Goal: Information Seeking & Learning: Check status

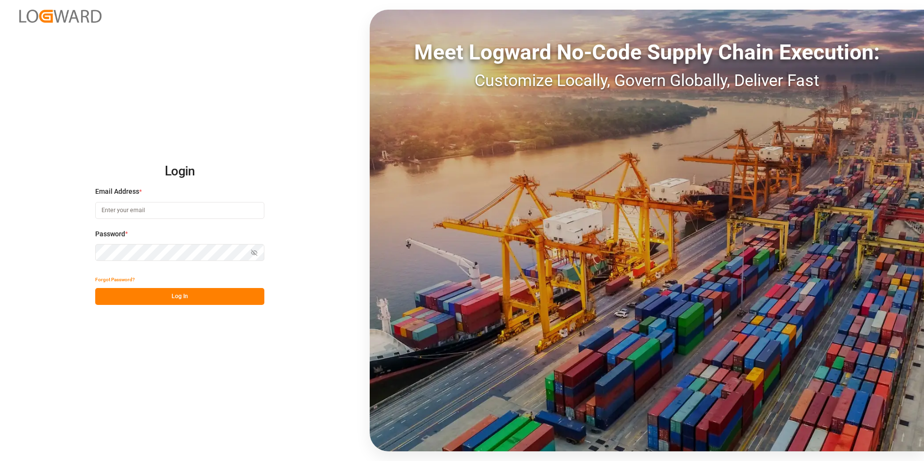
type input "[PERSON_NAME][EMAIL_ADDRESS][PERSON_NAME][DOMAIN_NAME]"
click at [229, 296] on button "Log In" at bounding box center [179, 296] width 169 height 17
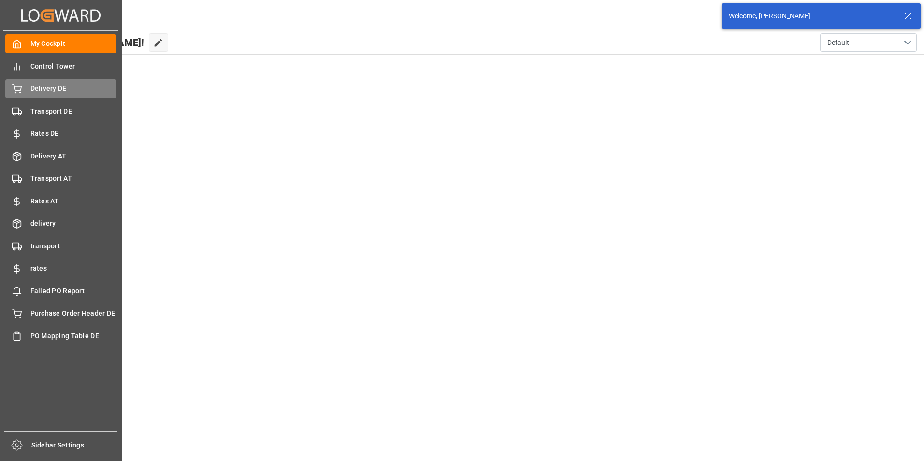
click at [40, 86] on span "Delivery DE" at bounding box center [73, 89] width 87 height 10
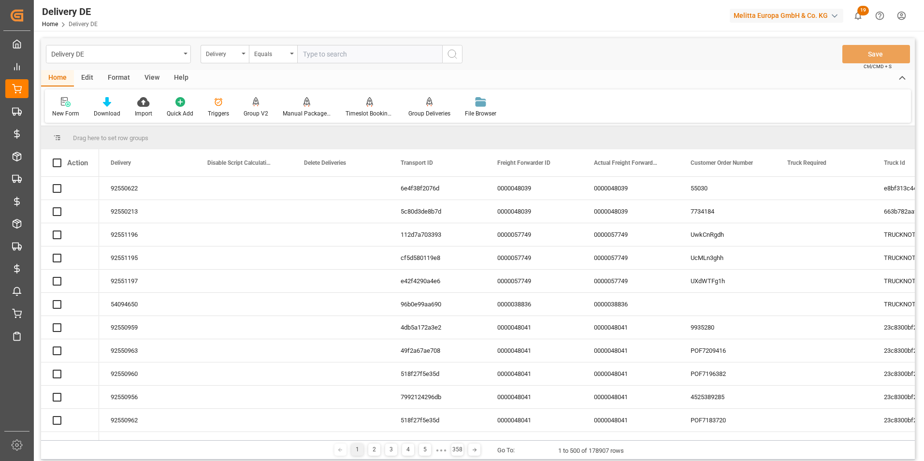
click at [318, 57] on input "text" at bounding box center [369, 54] width 145 height 18
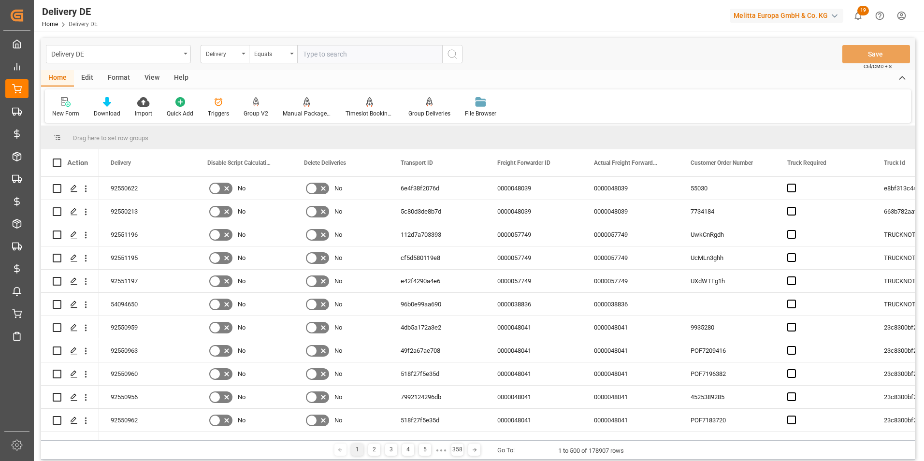
paste input "92551127"
type input "92551127"
click at [458, 55] on button "search button" at bounding box center [452, 54] width 20 height 18
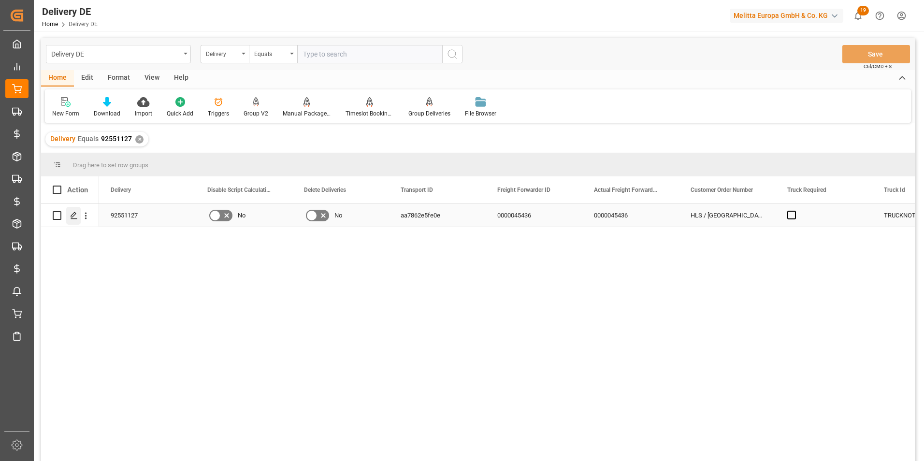
click at [75, 220] on div "Press SPACE to select this row." at bounding box center [73, 216] width 15 height 18
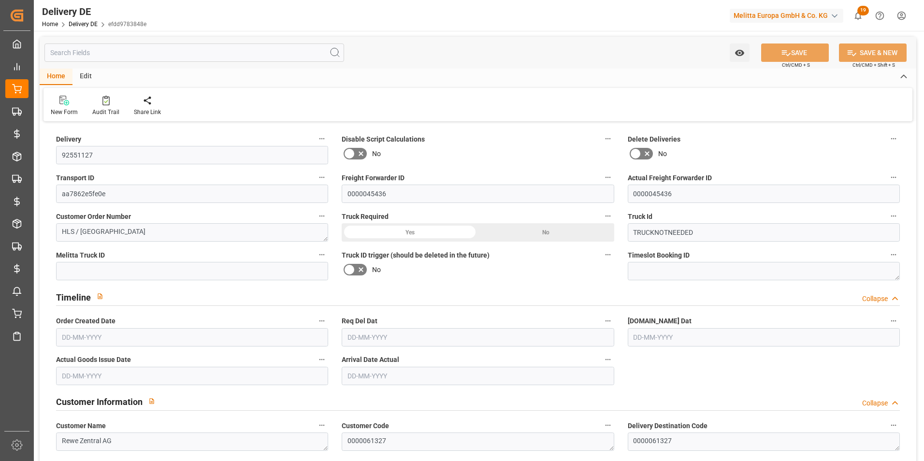
type input "0"
type input "3.164"
type input "79.464"
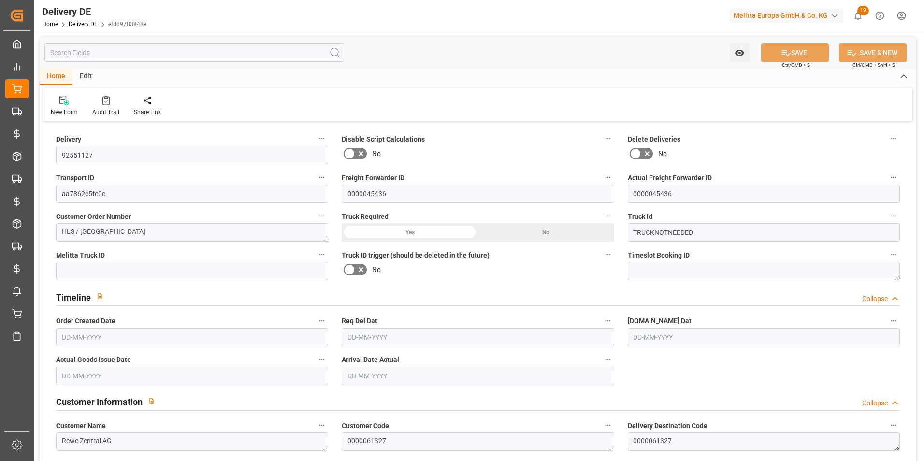
type input "21-08-2025"
type input "28-08-2025"
type input "27-08-2025"
click at [223, 52] on input "text" at bounding box center [194, 53] width 300 height 18
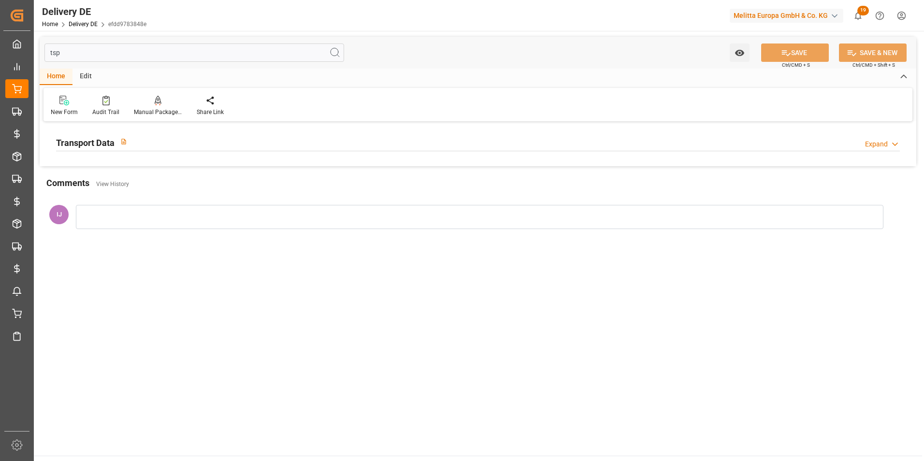
type input "tsp"
click at [100, 149] on h2 "Transport Data" at bounding box center [85, 142] width 58 height 13
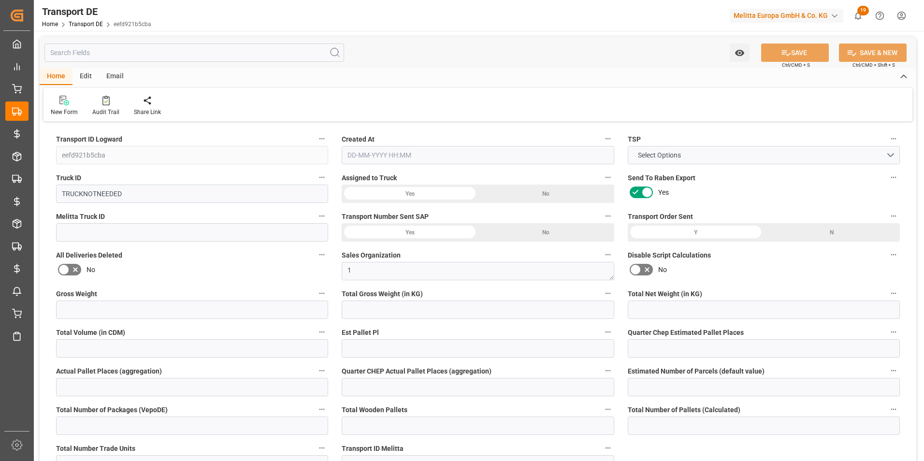
type input "0"
type input "57.825"
type input "47.535"
type input "0"
type input "1"
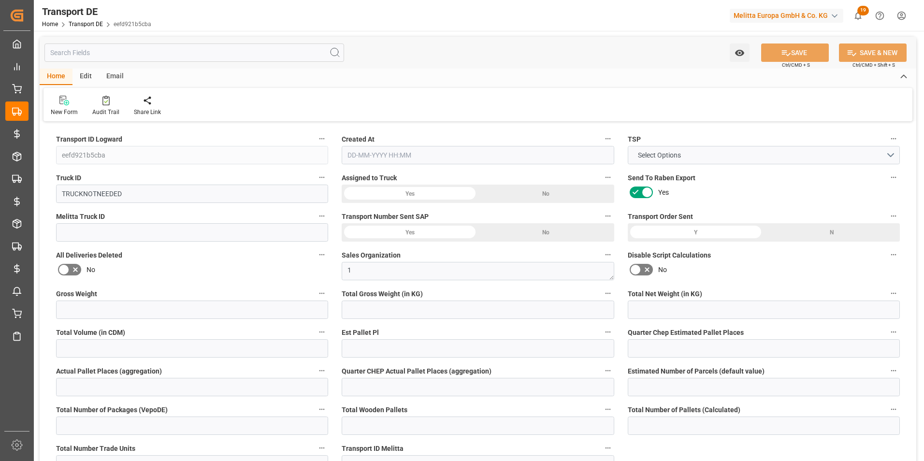
type input "0"
type input "1"
type input "0"
type input "1"
type input "0"
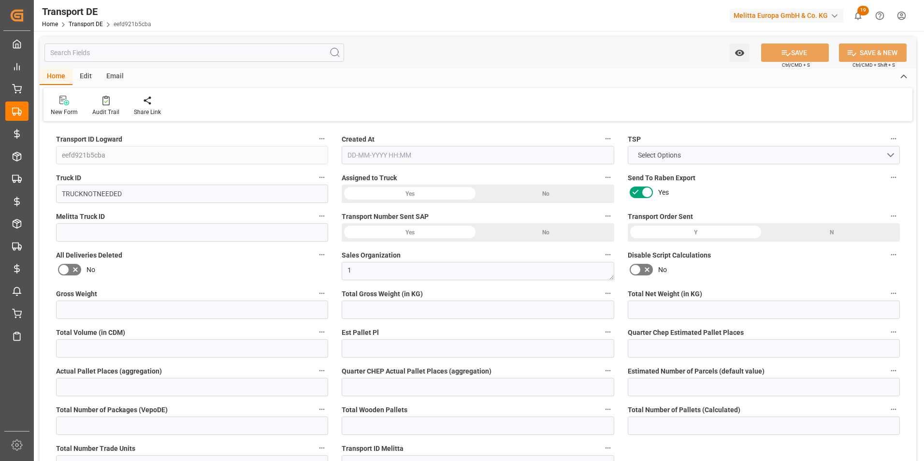
type input "0"
type input "30"
type input "0"
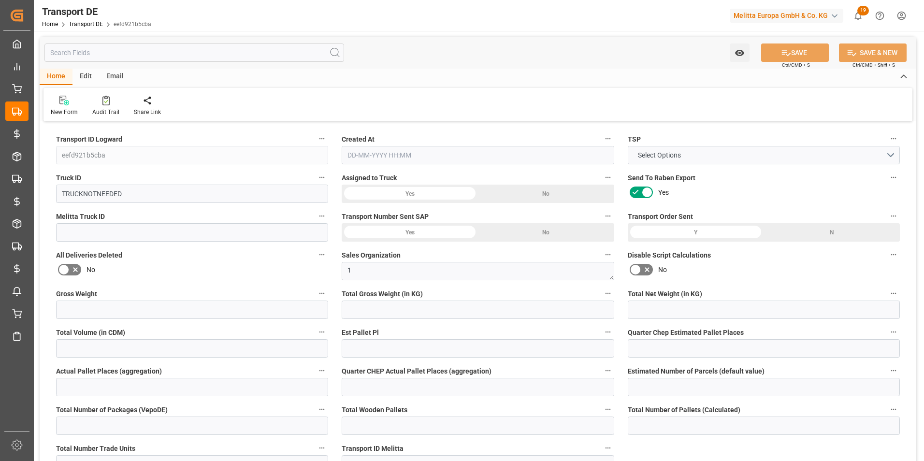
type input "50"
type input "0"
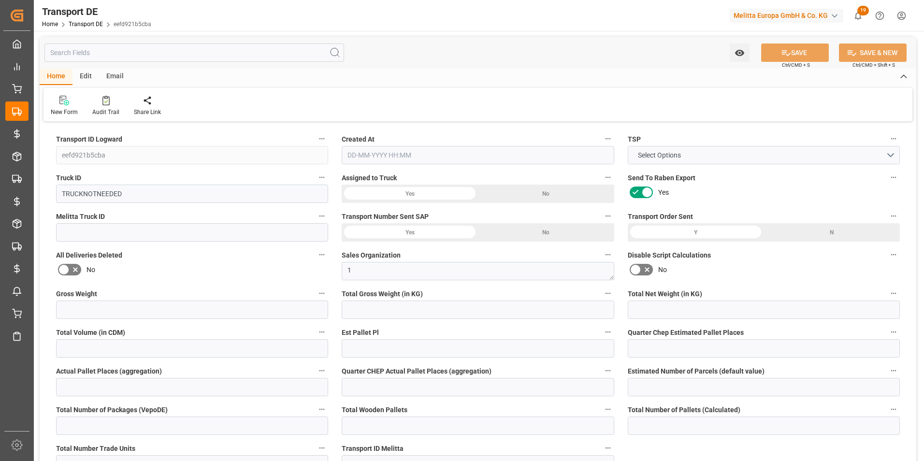
type input "0"
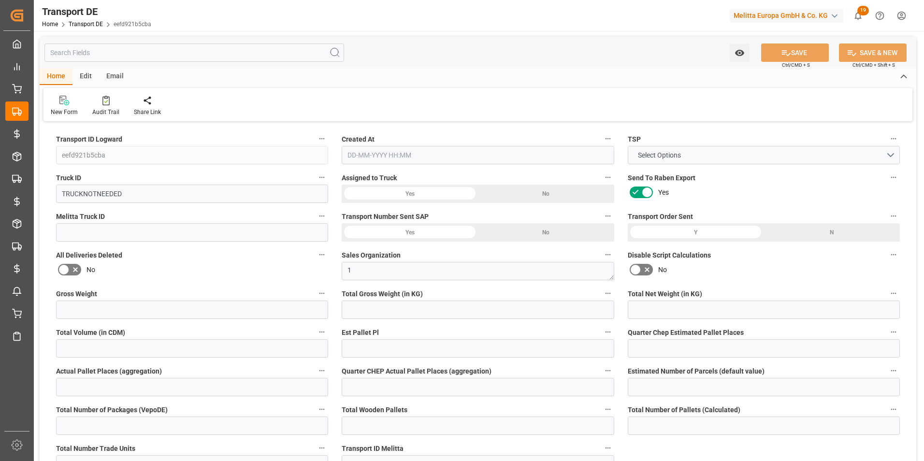
type input "0"
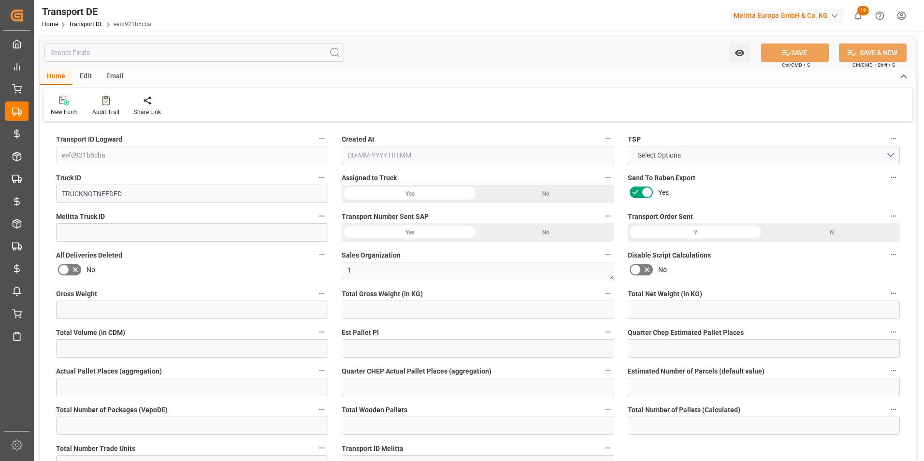
type input "0"
type input "57.825"
type input "2800"
type input "21"
type input "80"
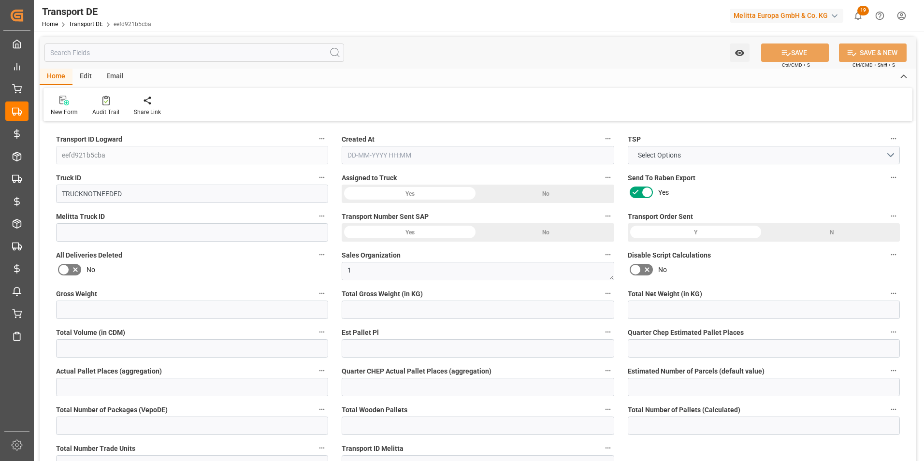
type input "0"
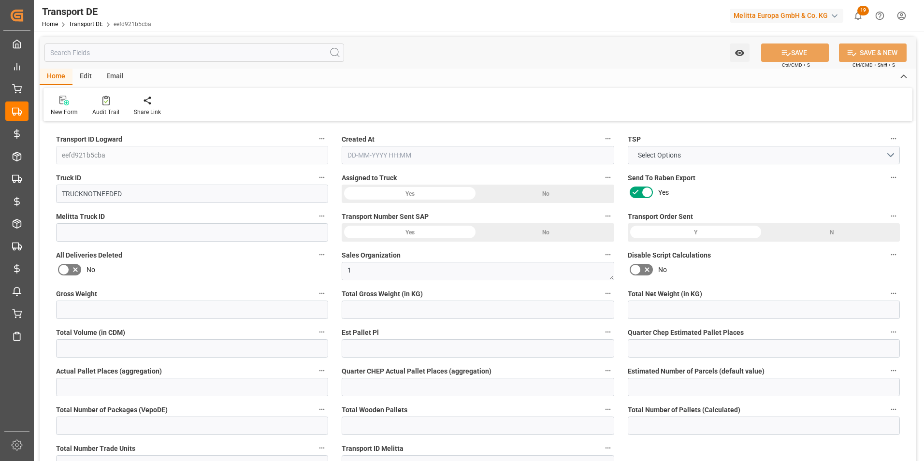
type input "0"
type input "1"
type input "0"
type input "30"
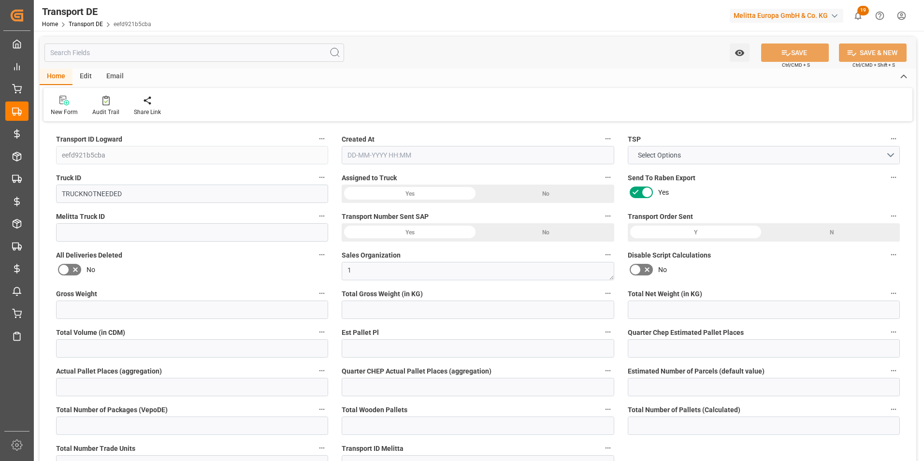
type input "0"
type input "22-08-2025 08:14"
type input "01-07-2025"
type input "22-08-2025"
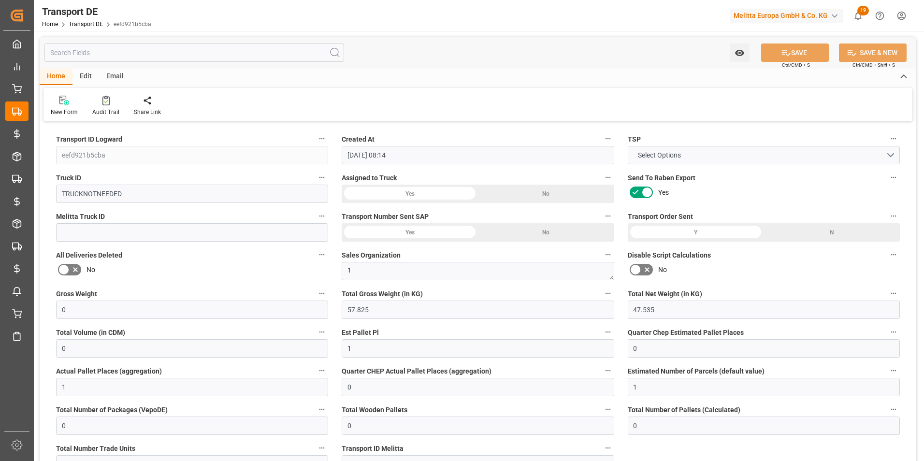
type input "01-07-2025"
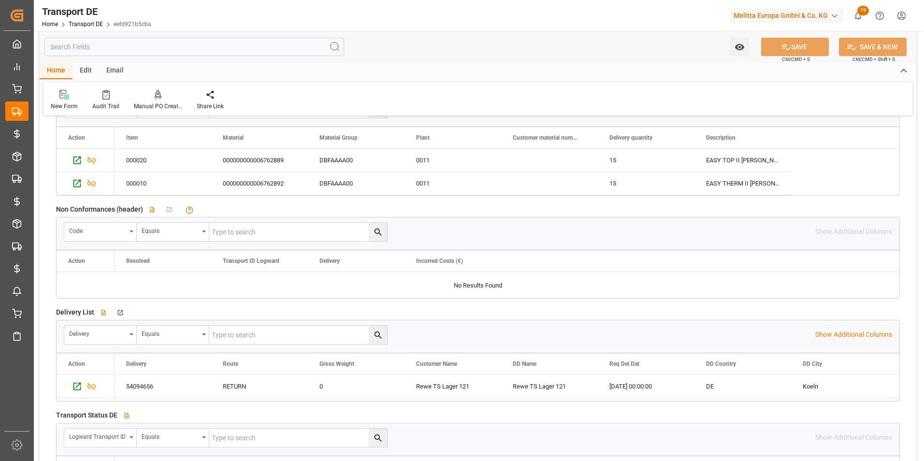
scroll to position [1547, 0]
click at [78, 382] on icon "Press SPACE to select this row." at bounding box center [77, 386] width 10 height 10
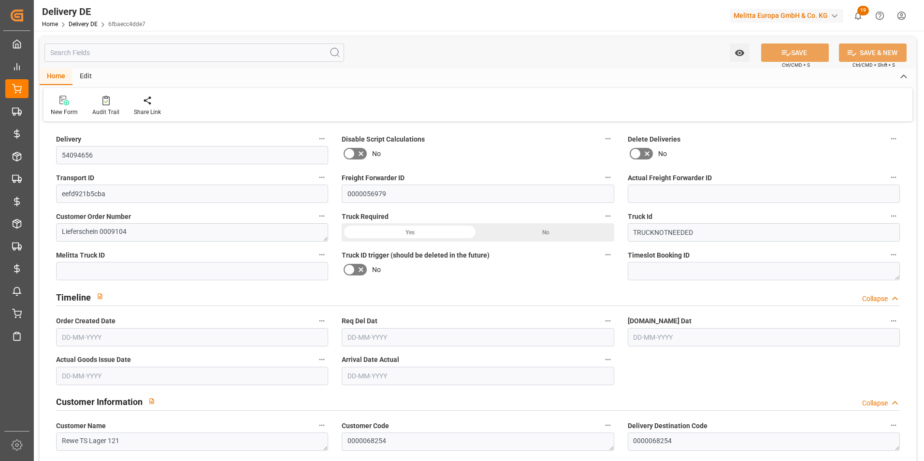
type input "0"
type input "1"
type input "47.535"
type input "0"
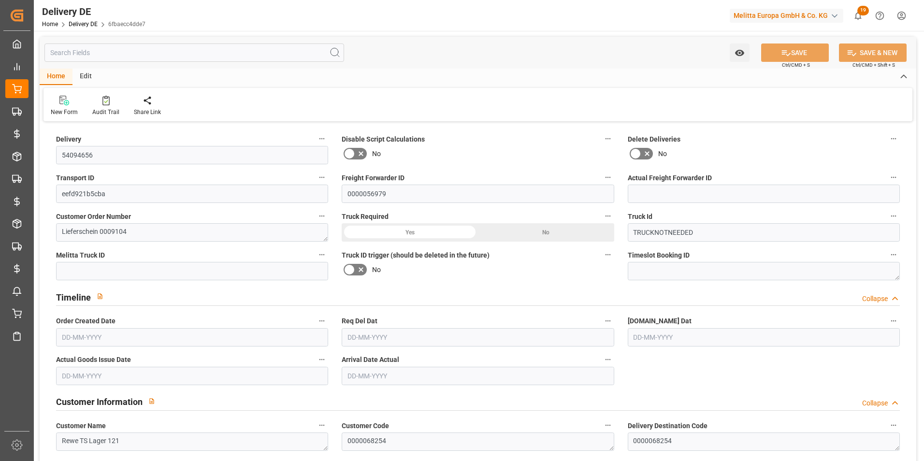
type input "0"
type input "22-08-2025"
type input "01-07-2025"
type input "22-08-2025"
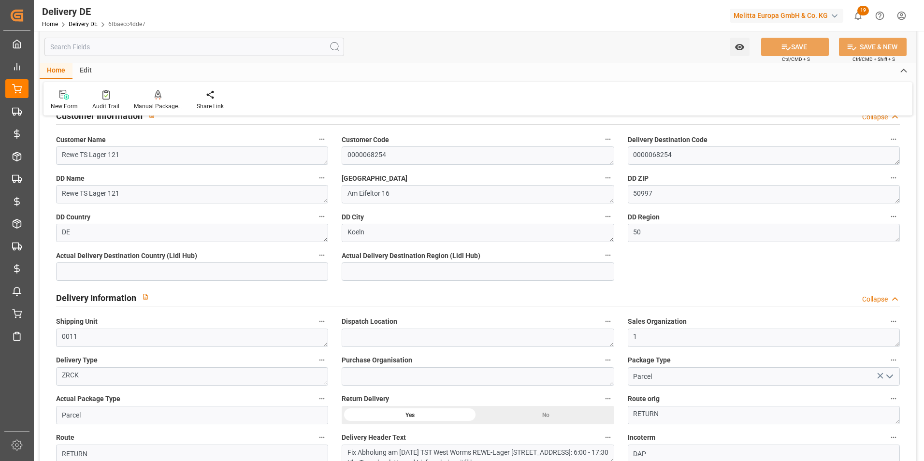
scroll to position [338, 0]
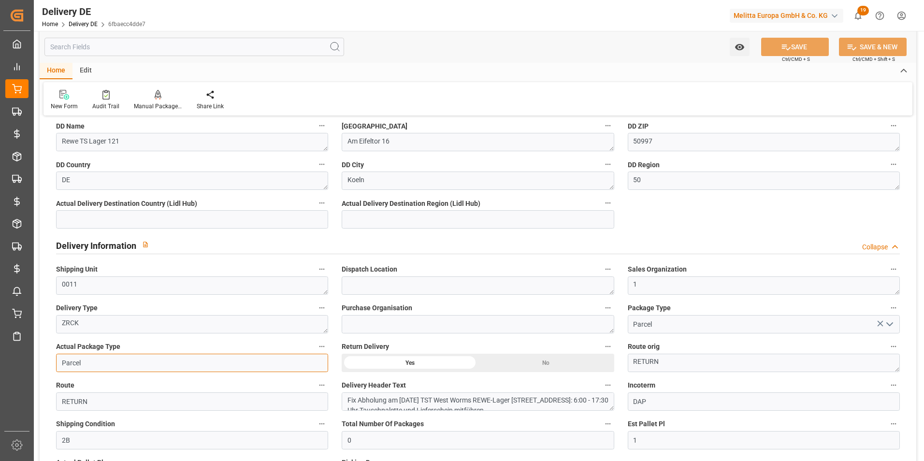
drag, startPoint x: 69, startPoint y: 362, endPoint x: 142, endPoint y: 369, distance: 73.4
click at [142, 369] on input "Parcel" at bounding box center [192, 363] width 272 height 18
type input "Pallet"
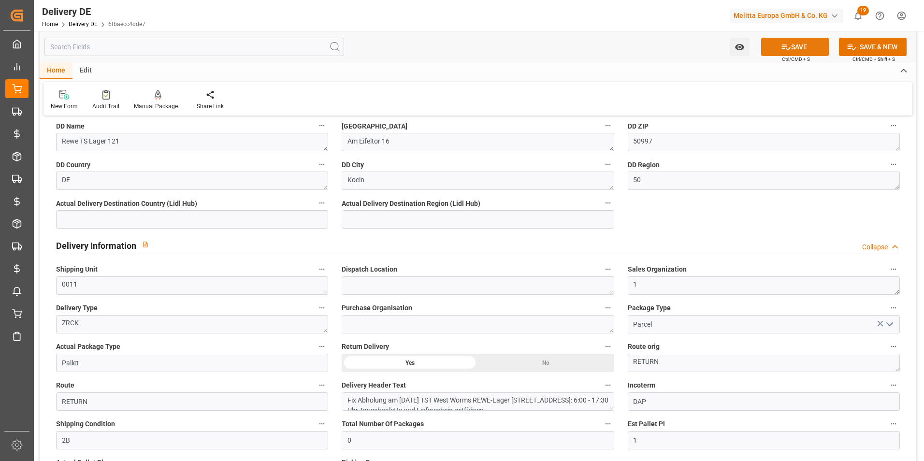
click at [813, 45] on button "SAVE" at bounding box center [795, 47] width 68 height 18
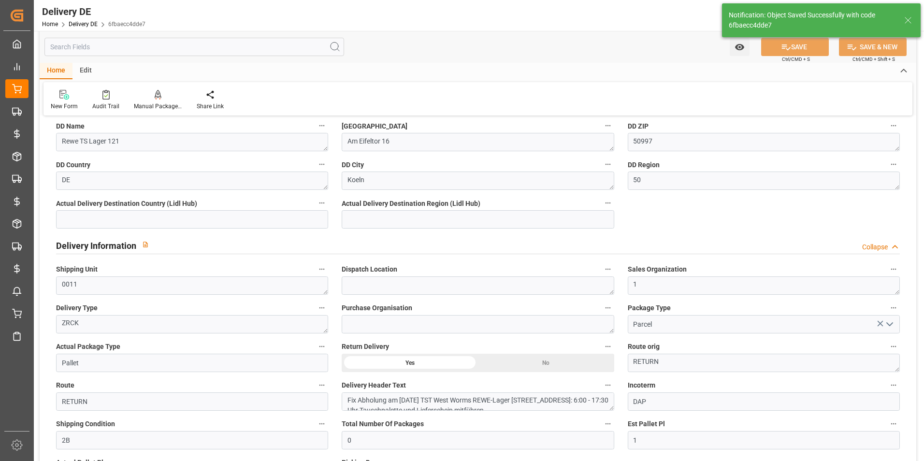
type input "0000058281"
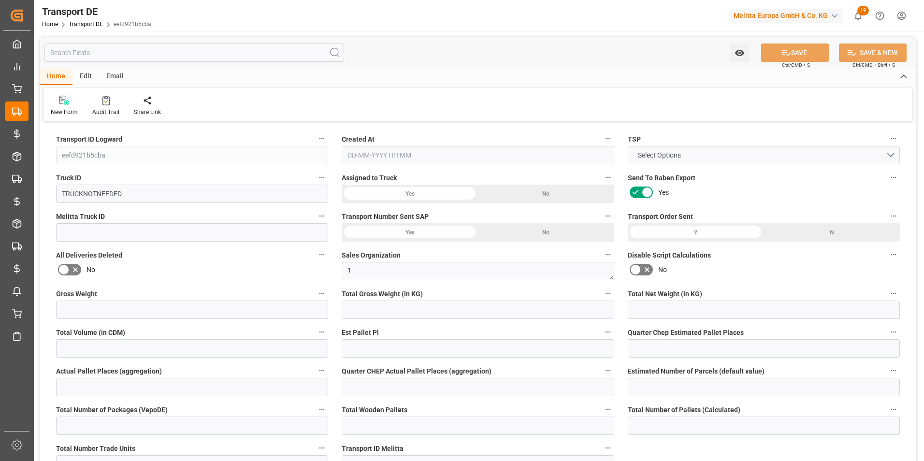
type input "0"
type input "57.825"
type input "47.535"
type input "0"
type input "1"
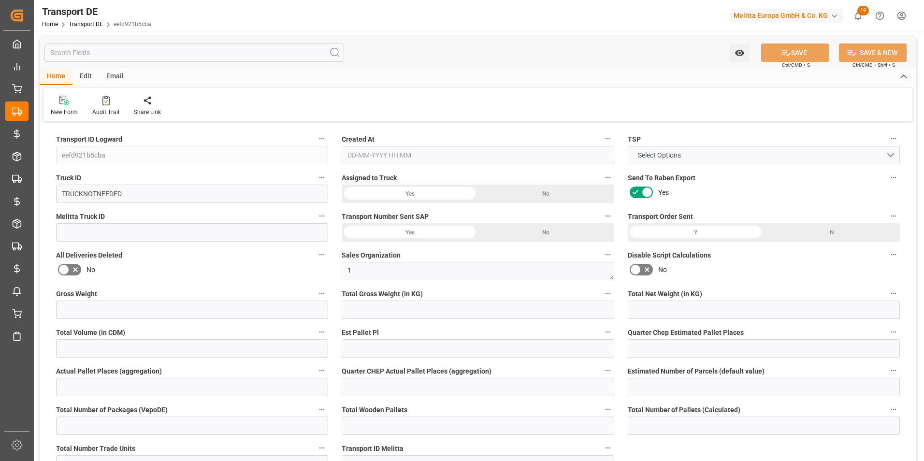
type input "0"
type input "1"
type input "0"
type input "1"
type input "0"
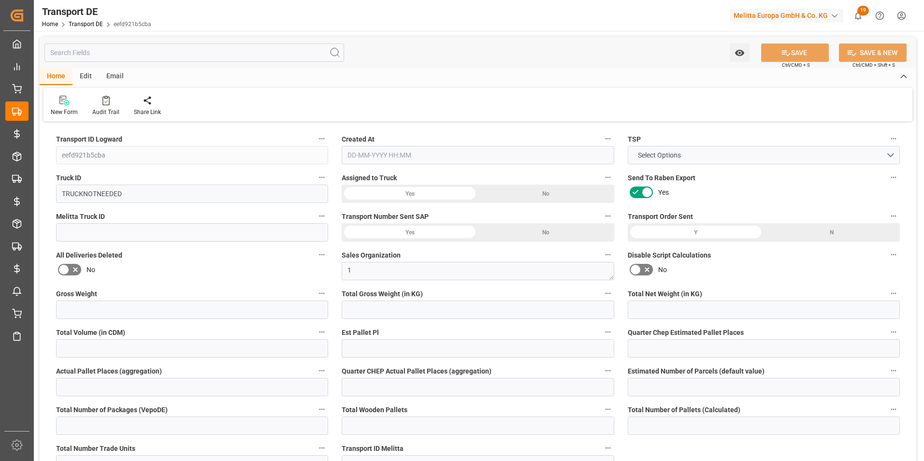
type input "0"
type input "30"
type input "0"
type input "66.1"
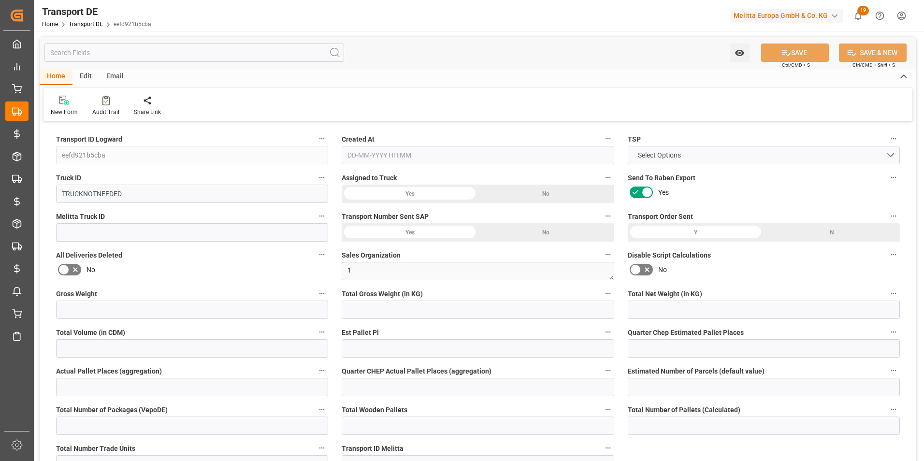
type input "66.1"
type input "65.4787"
type input "50"
type input "0"
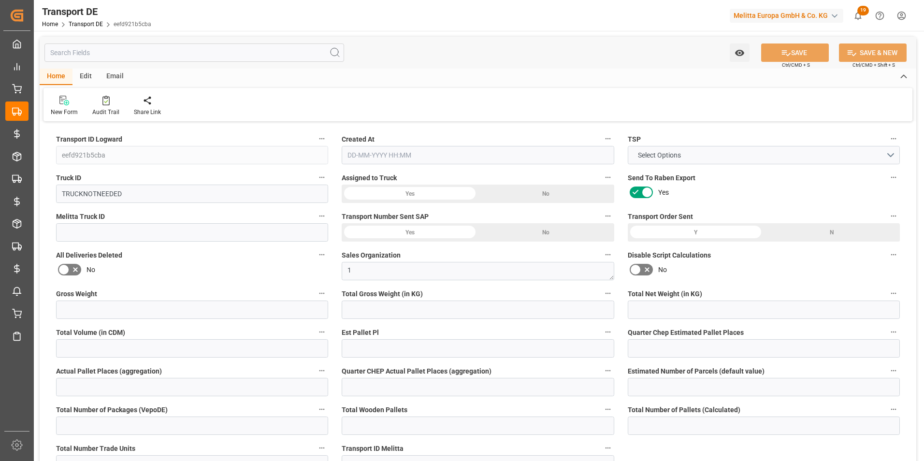
type input "0"
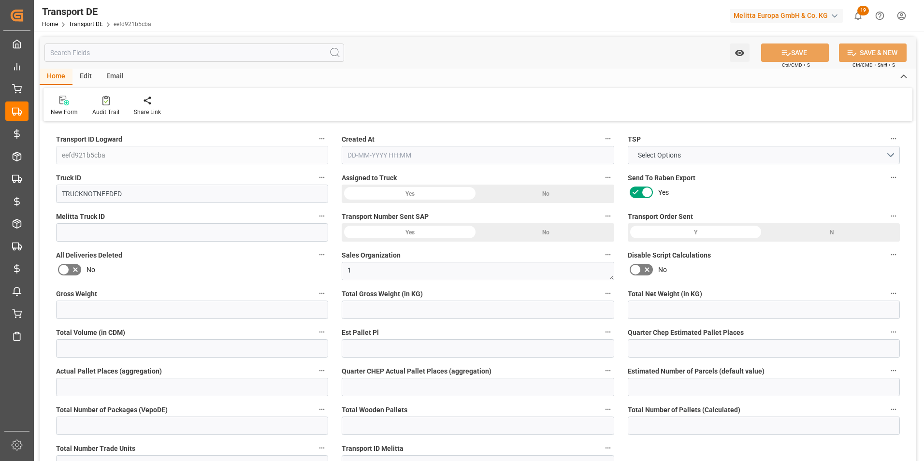
type input "0"
type input "-0.6213"
type input "0"
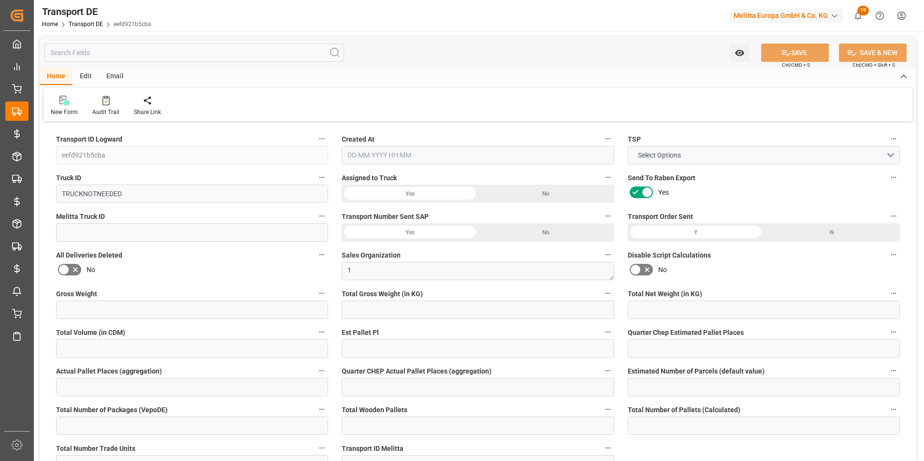
type input "0"
type input "57.825"
type input "2800"
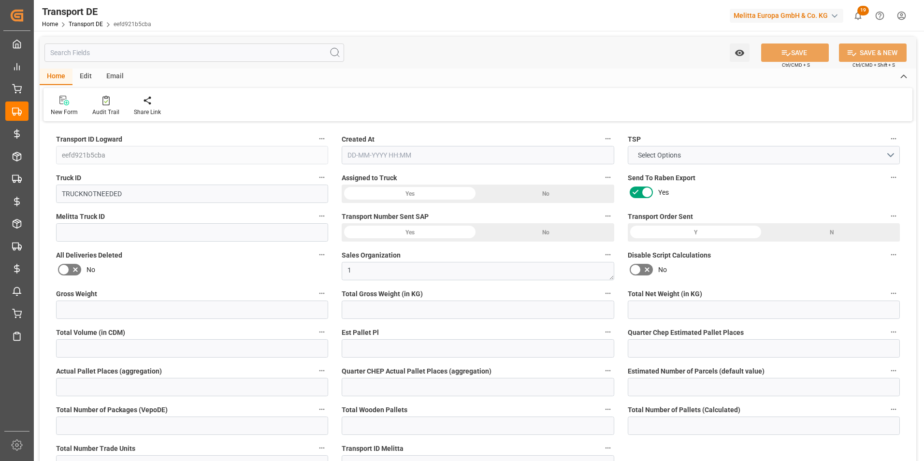
type input "21"
type input "80"
type input "0"
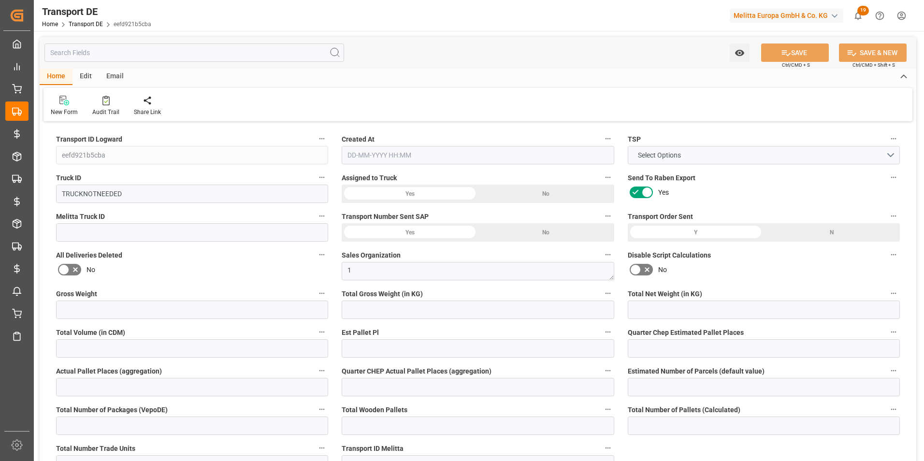
type input "0"
type input "1"
type input "0"
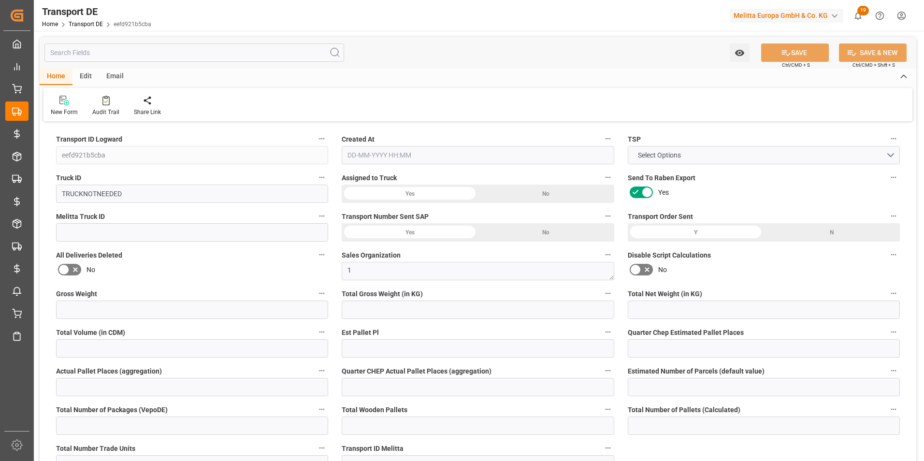
type input "0"
type input "30"
type input "65.4787"
type input "22-08-2025 08:14"
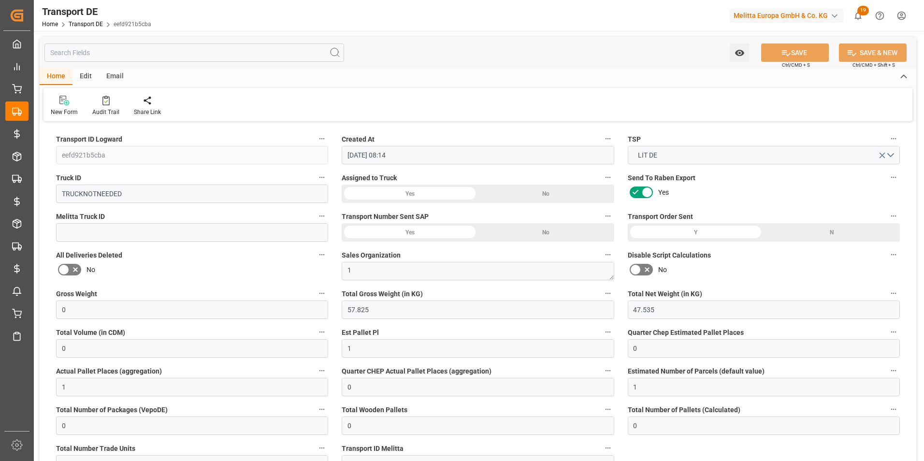
type input "01-07-2025"
type input "22-08-2025"
type input "01-07-2025"
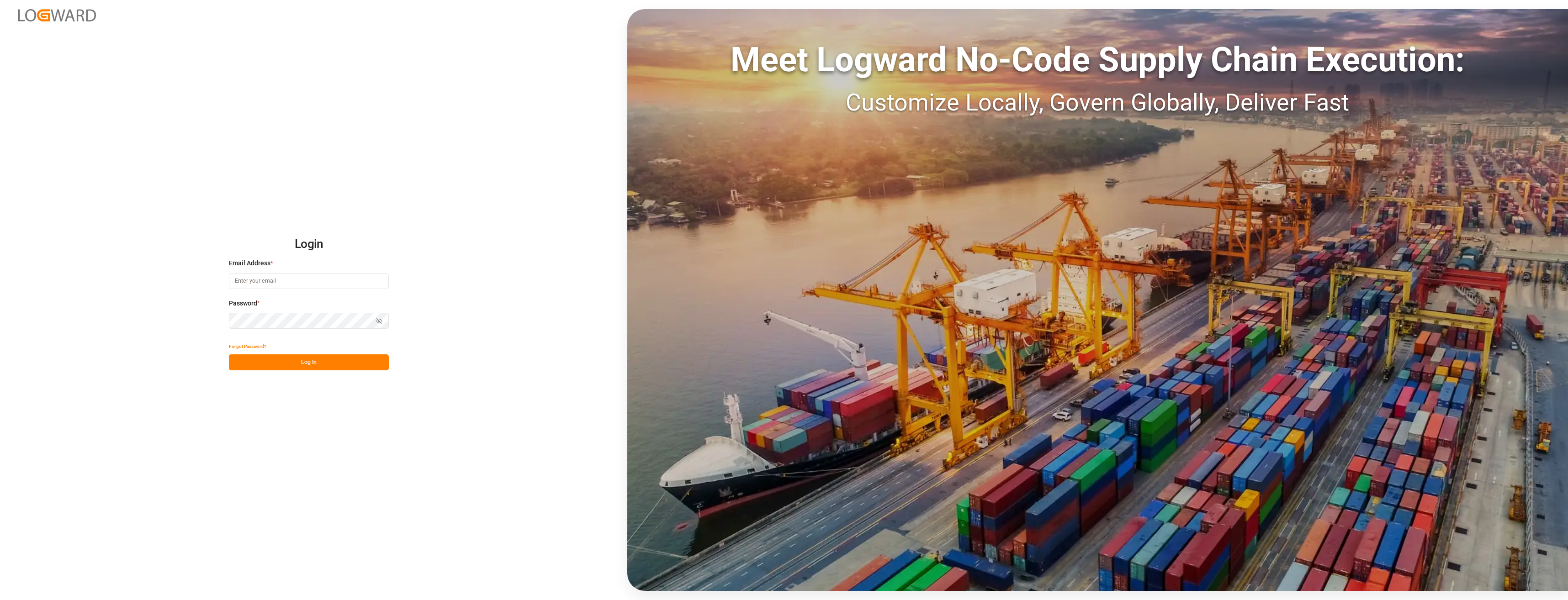
type input "[PERSON_NAME][EMAIL_ADDRESS][PERSON_NAME][DOMAIN_NAME]"
click at [267, 360] on button "Log In" at bounding box center [308, 362] width 160 height 16
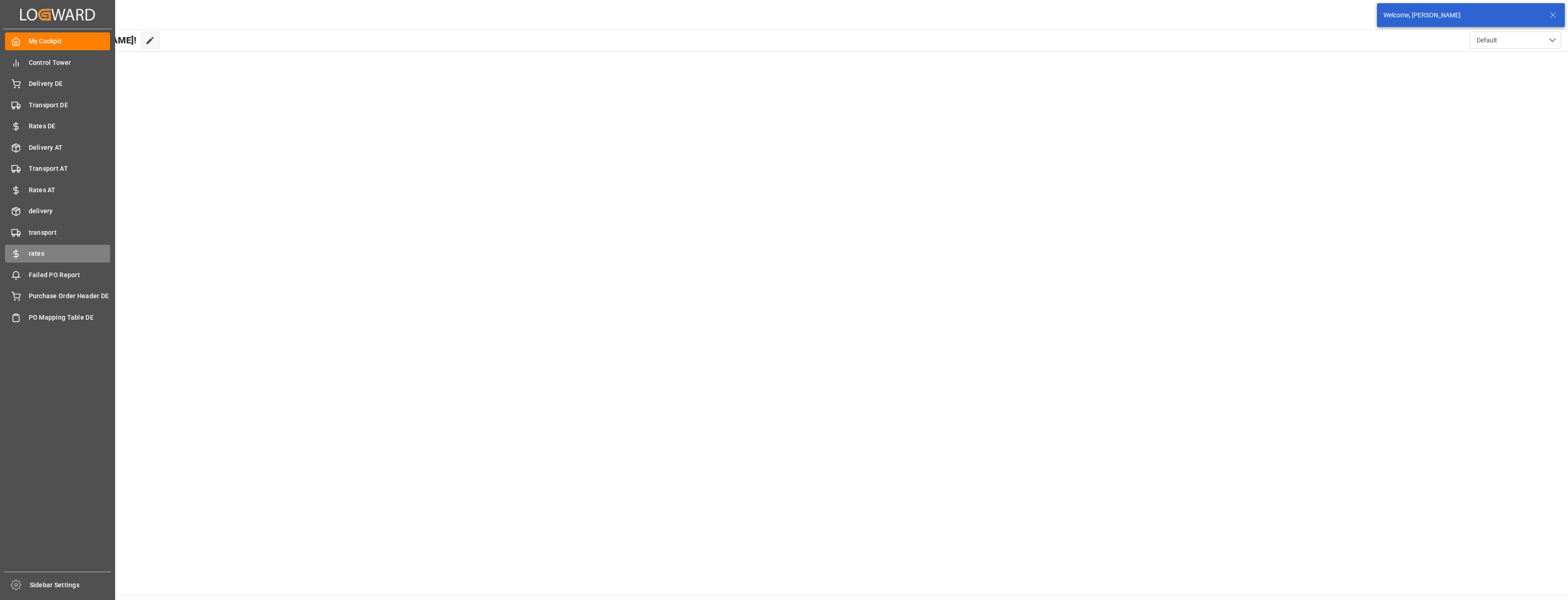
click at [51, 254] on span "rates" at bounding box center [69, 253] width 82 height 9
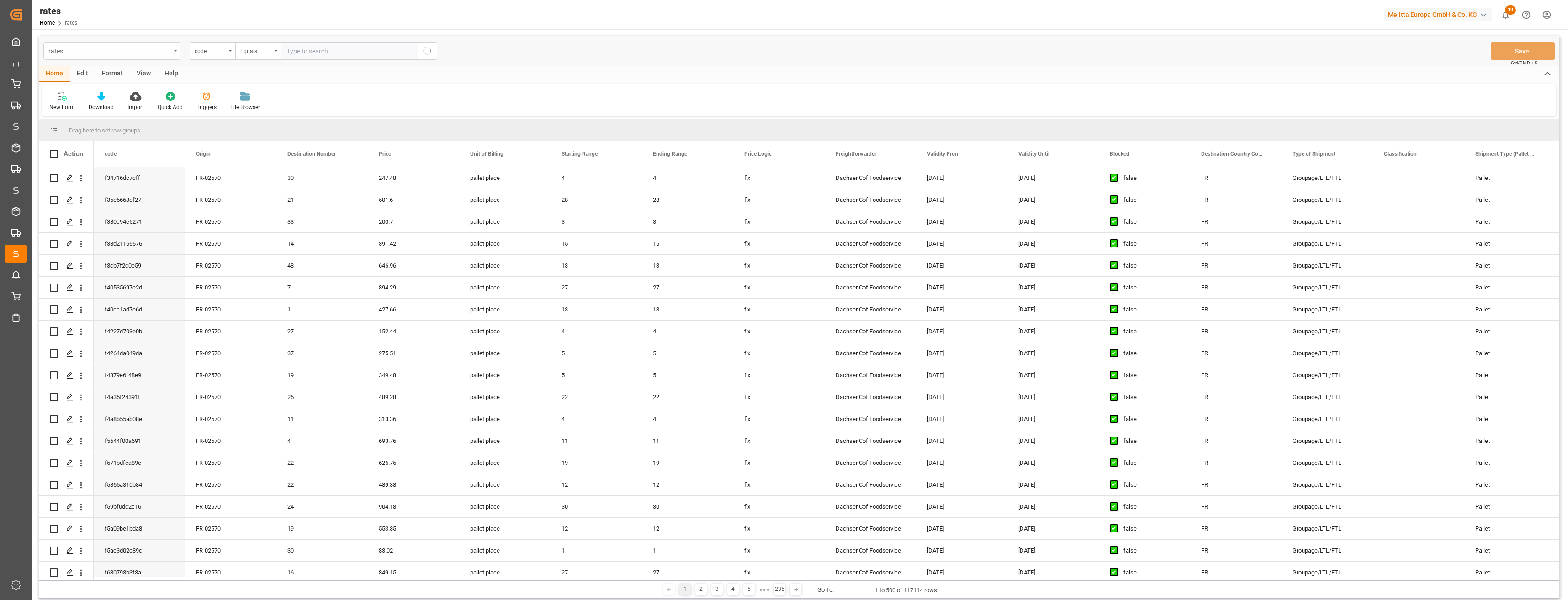
click at [135, 53] on div "rates" at bounding box center [109, 50] width 122 height 11
type input "code"
click at [112, 99] on div "Inovert Codes AT" at bounding box center [112, 93] width 136 height 19
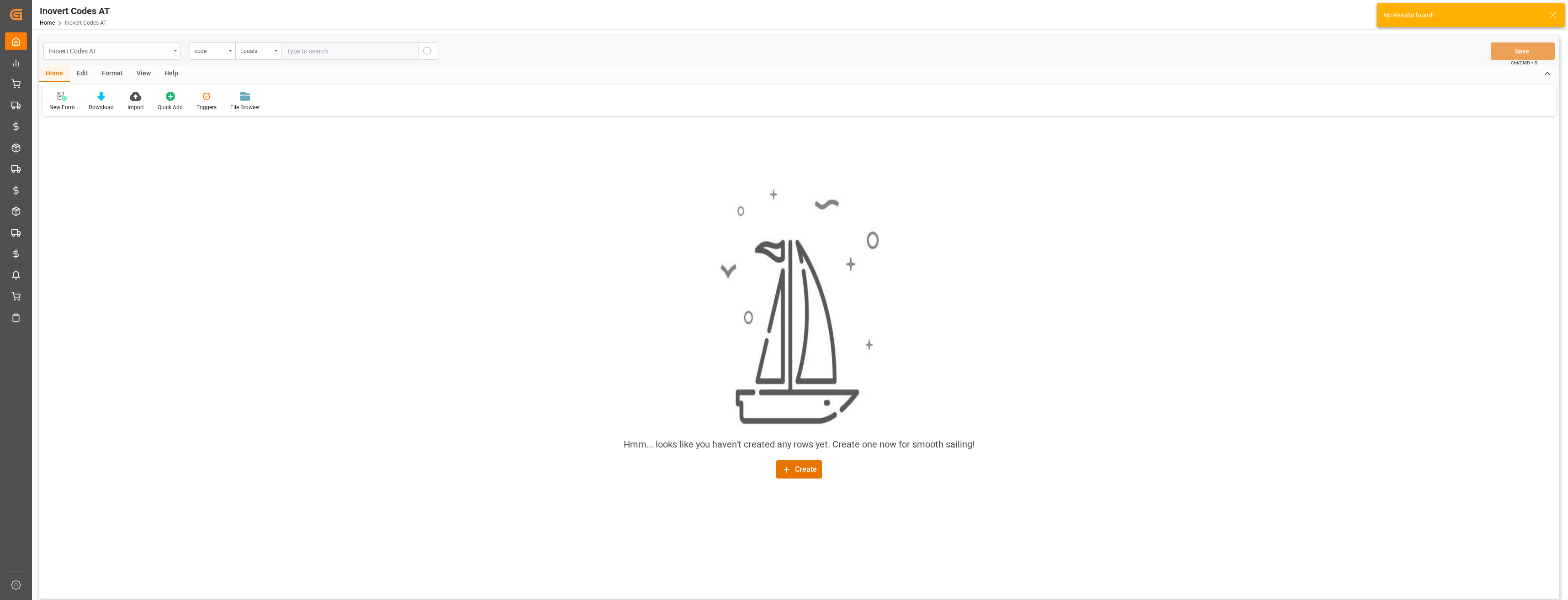
click at [108, 48] on div "Inovert Codes AT" at bounding box center [109, 50] width 122 height 11
type input "ino"
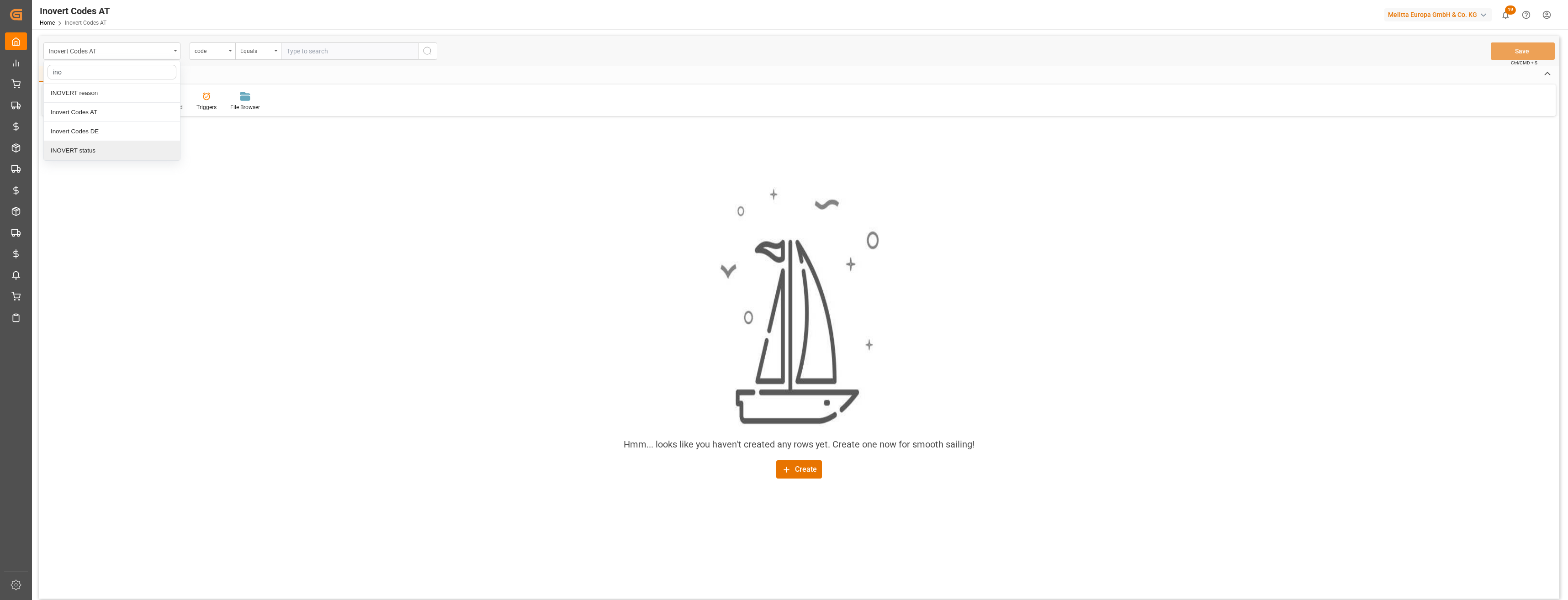
click at [100, 150] on div "INOVERT status" at bounding box center [112, 150] width 136 height 19
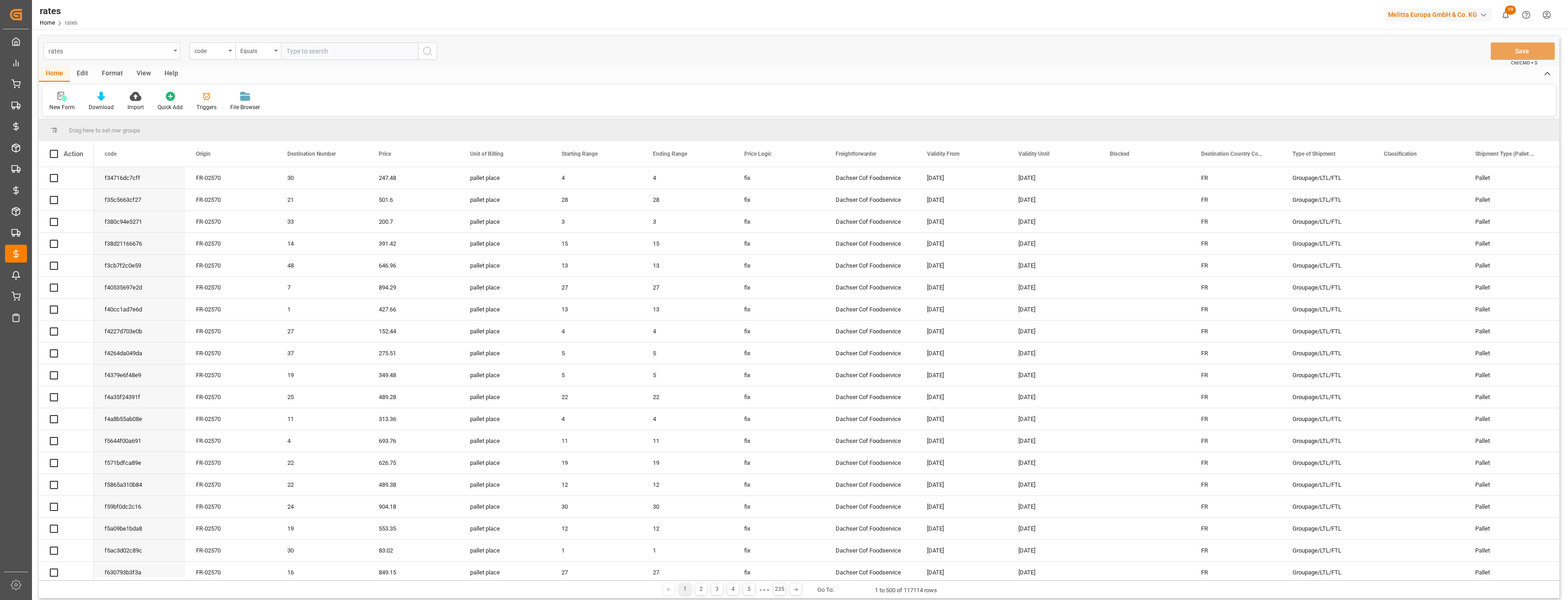
click at [116, 52] on div "rates" at bounding box center [109, 50] width 122 height 11
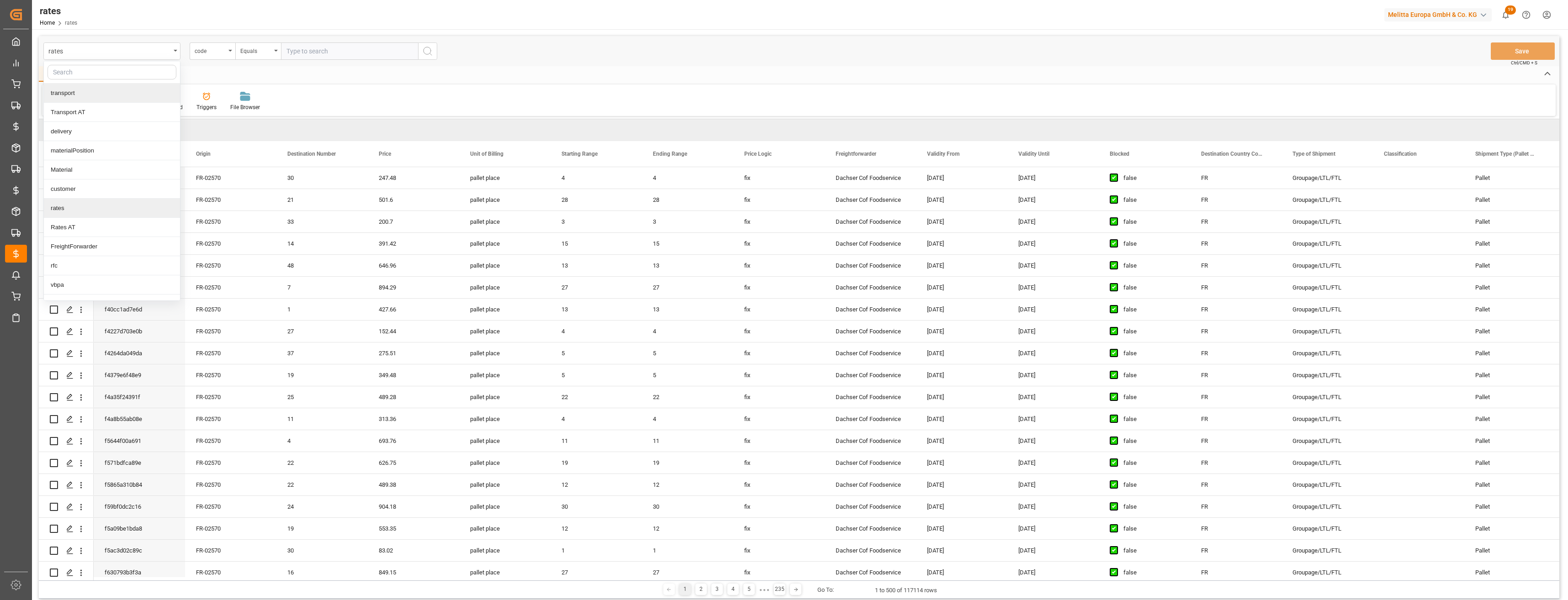
click at [78, 77] on input "text" at bounding box center [112, 72] width 129 height 14
type input "ino"
click at [95, 96] on div "INOVERT reason" at bounding box center [112, 93] width 136 height 19
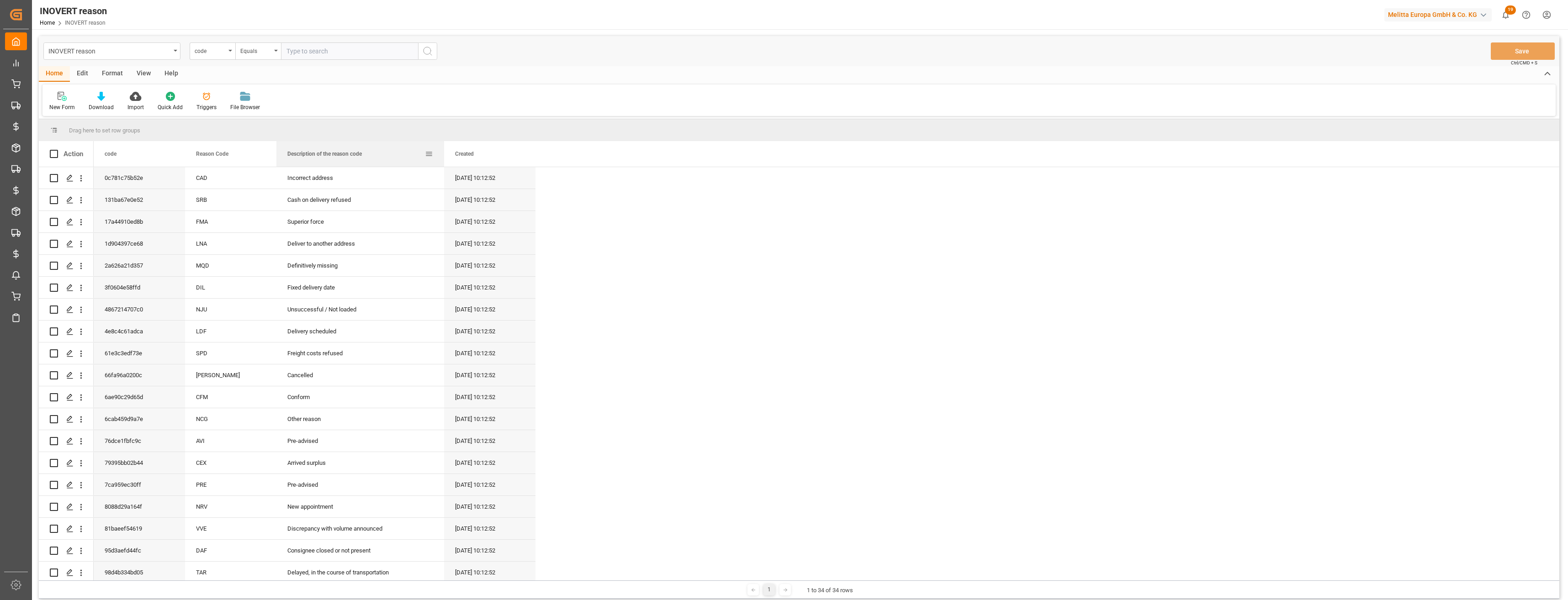
drag, startPoint x: 367, startPoint y: 152, endPoint x: 463, endPoint y: 166, distance: 97.0
click at [446, 166] on div at bounding box center [444, 153] width 4 height 26
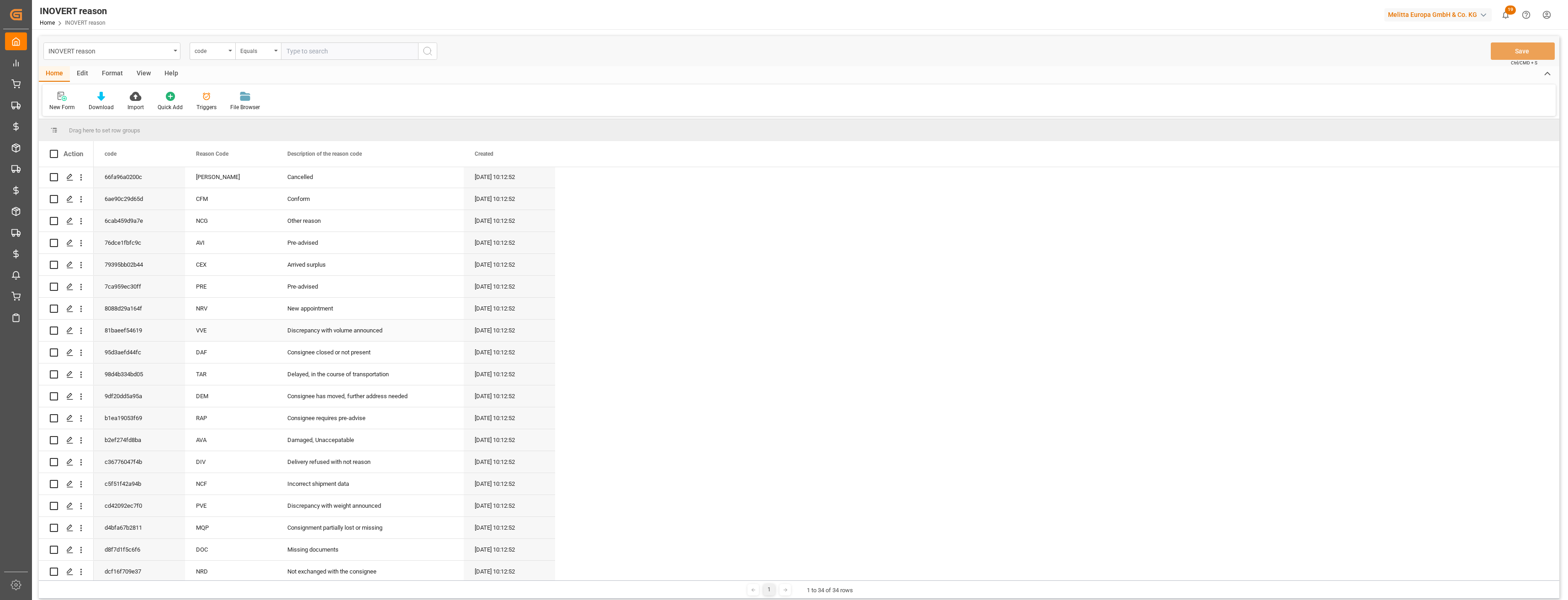
scroll to position [182, 0]
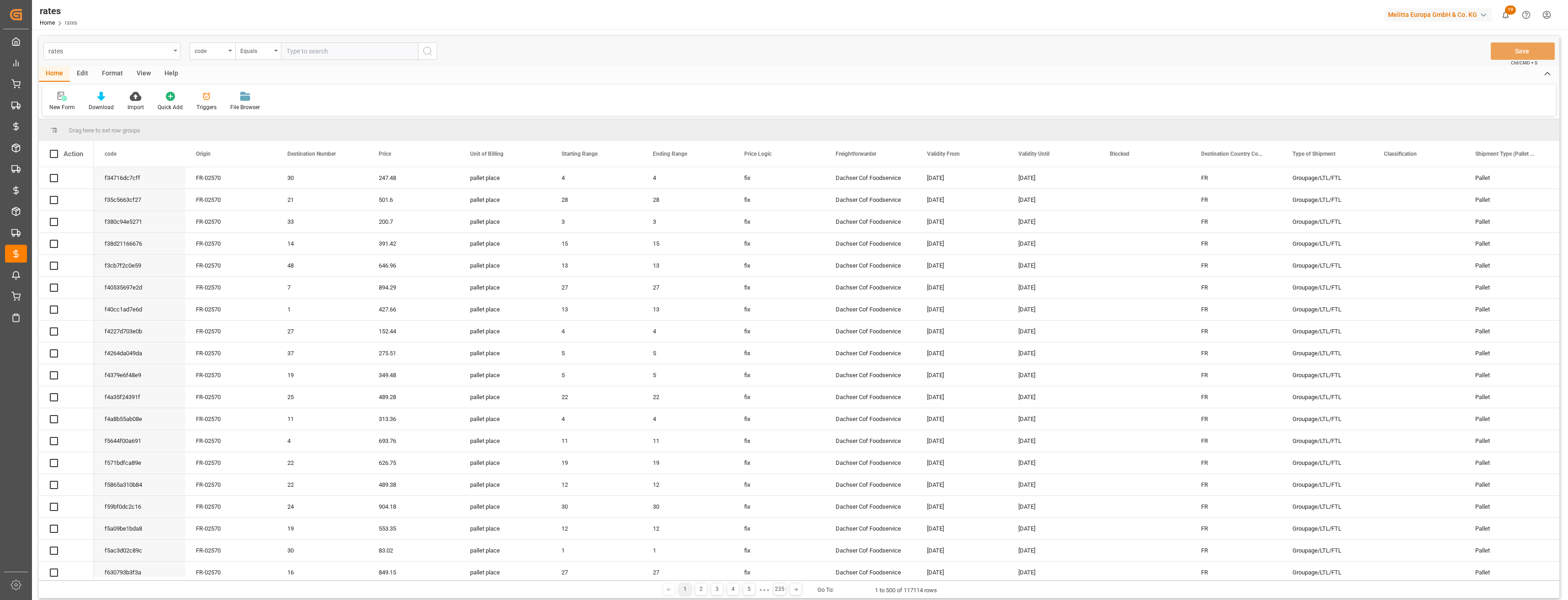
click at [114, 59] on div "rates" at bounding box center [112, 51] width 137 height 17
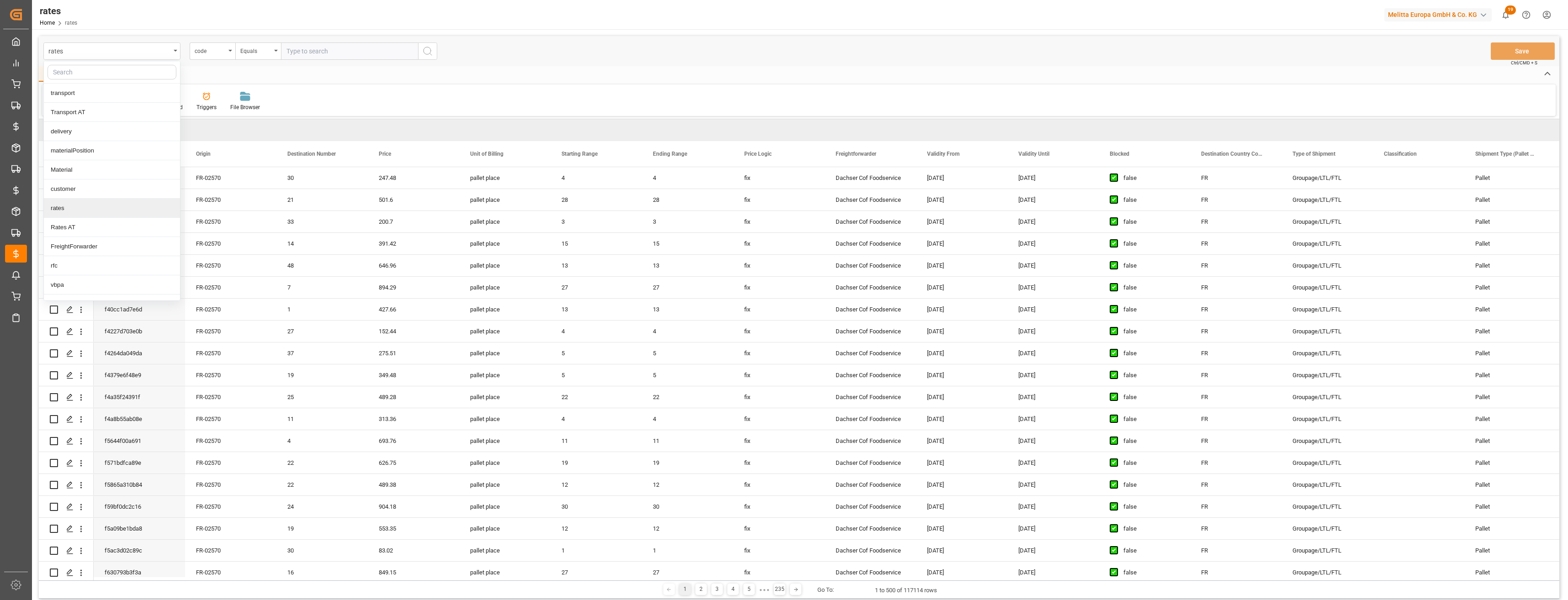
click at [86, 78] on input "text" at bounding box center [112, 72] width 129 height 14
type input "sta"
click at [88, 129] on div "Status Update DB Codes" at bounding box center [112, 131] width 136 height 19
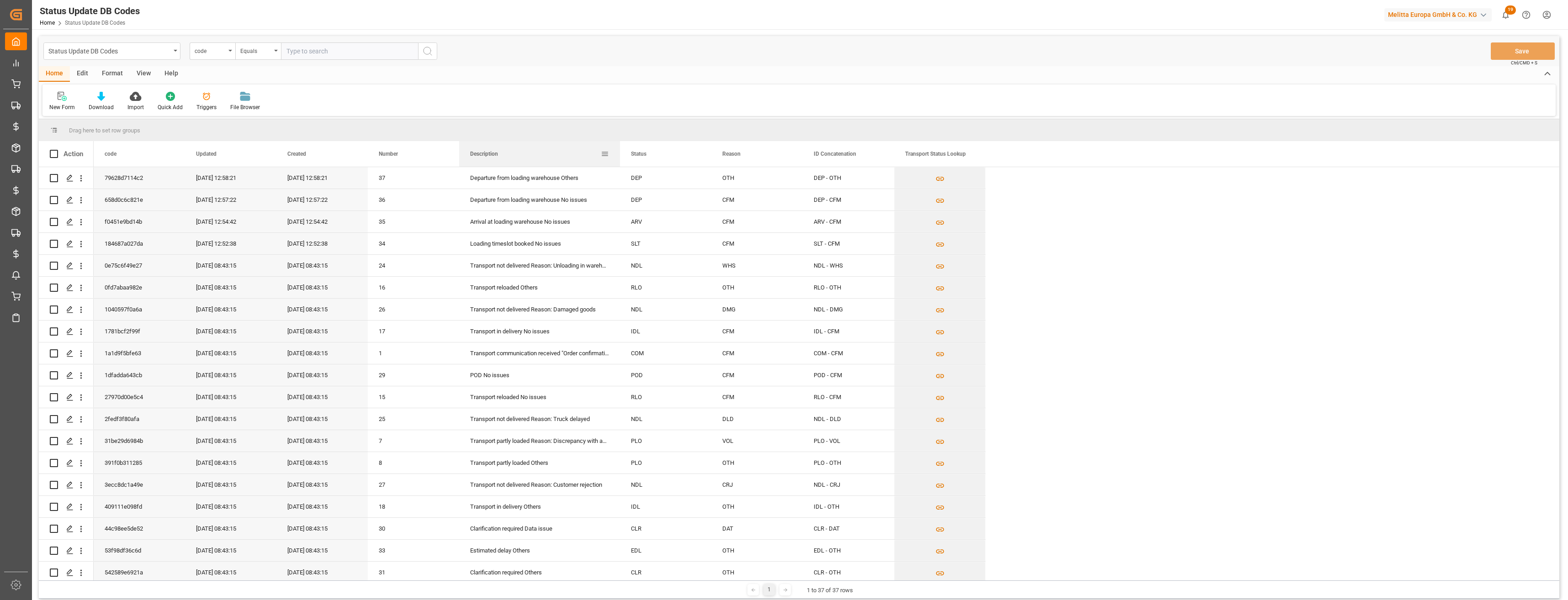
drag, startPoint x: 550, startPoint y: 153, endPoint x: 632, endPoint y: 154, distance: 82.0
click at [622, 154] on div at bounding box center [620, 153] width 4 height 26
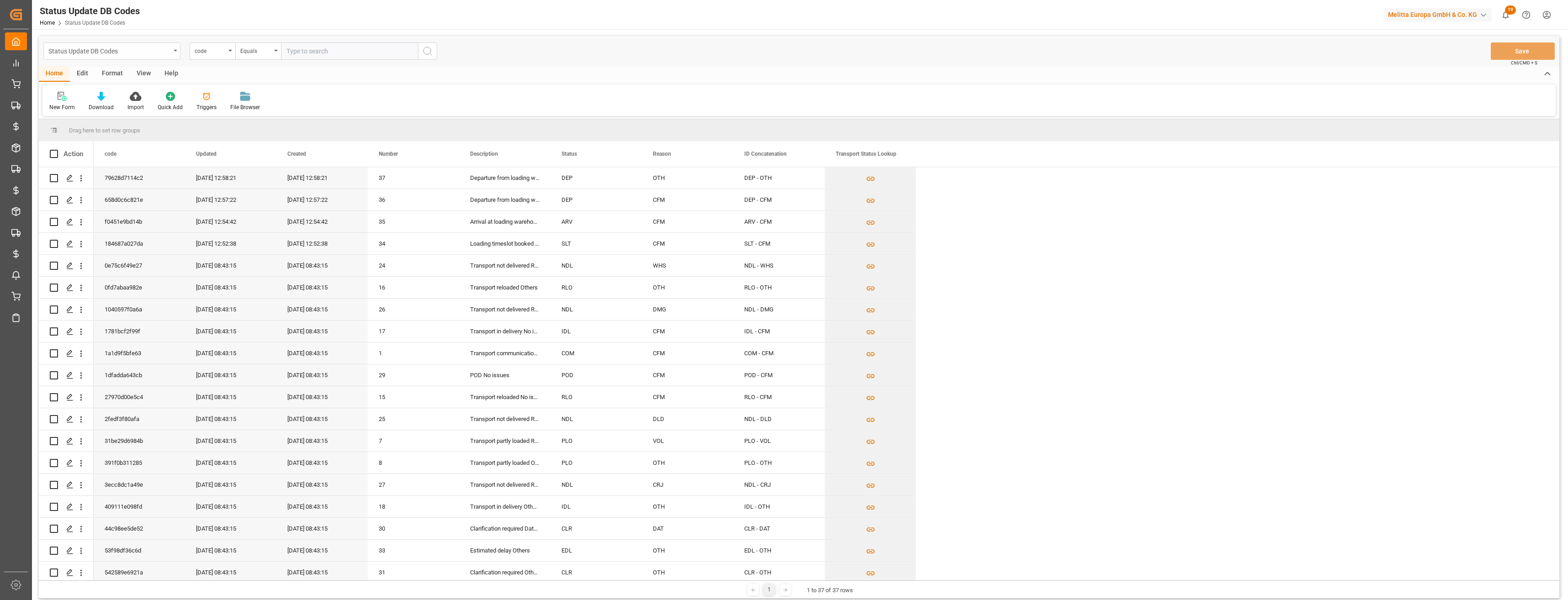
click at [126, 56] on div "Status Update DB Codes" at bounding box center [112, 51] width 137 height 17
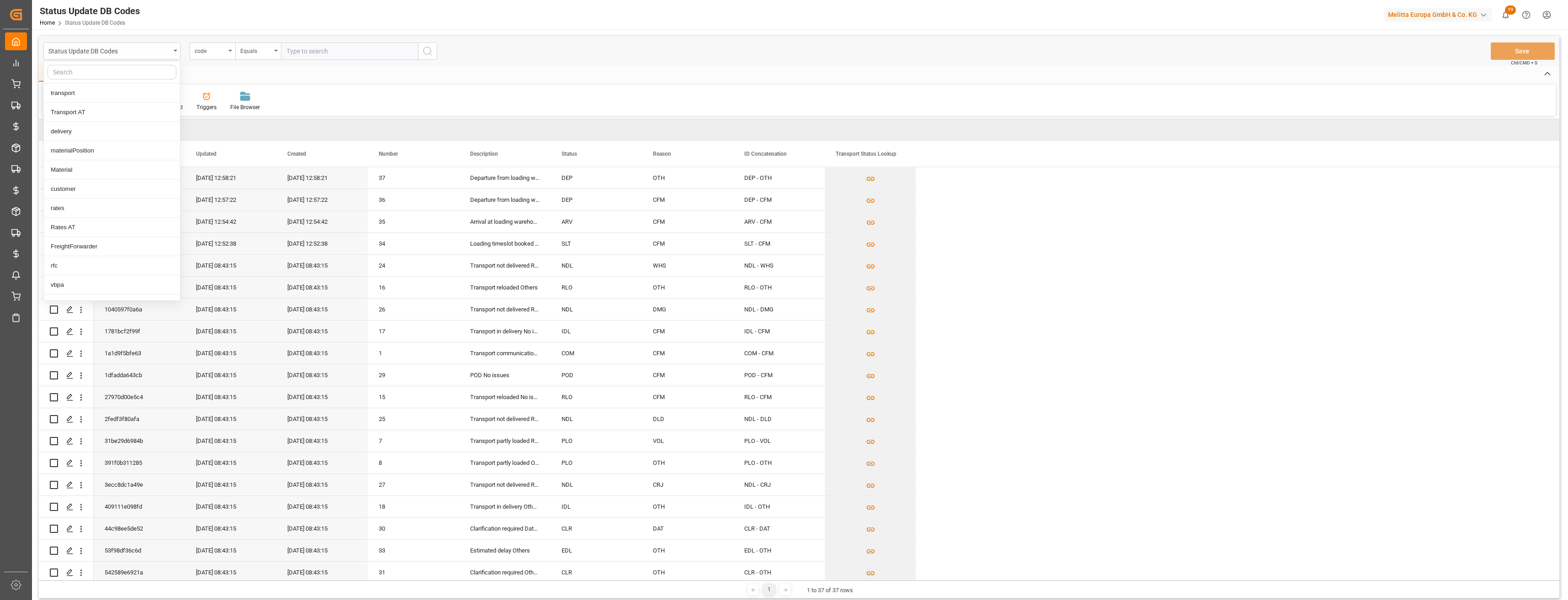
click at [112, 76] on input "text" at bounding box center [112, 72] width 129 height 14
type input "stat"
click at [93, 149] on div "Transport Status" at bounding box center [112, 150] width 136 height 19
